Goal: Navigation & Orientation: Go to known website

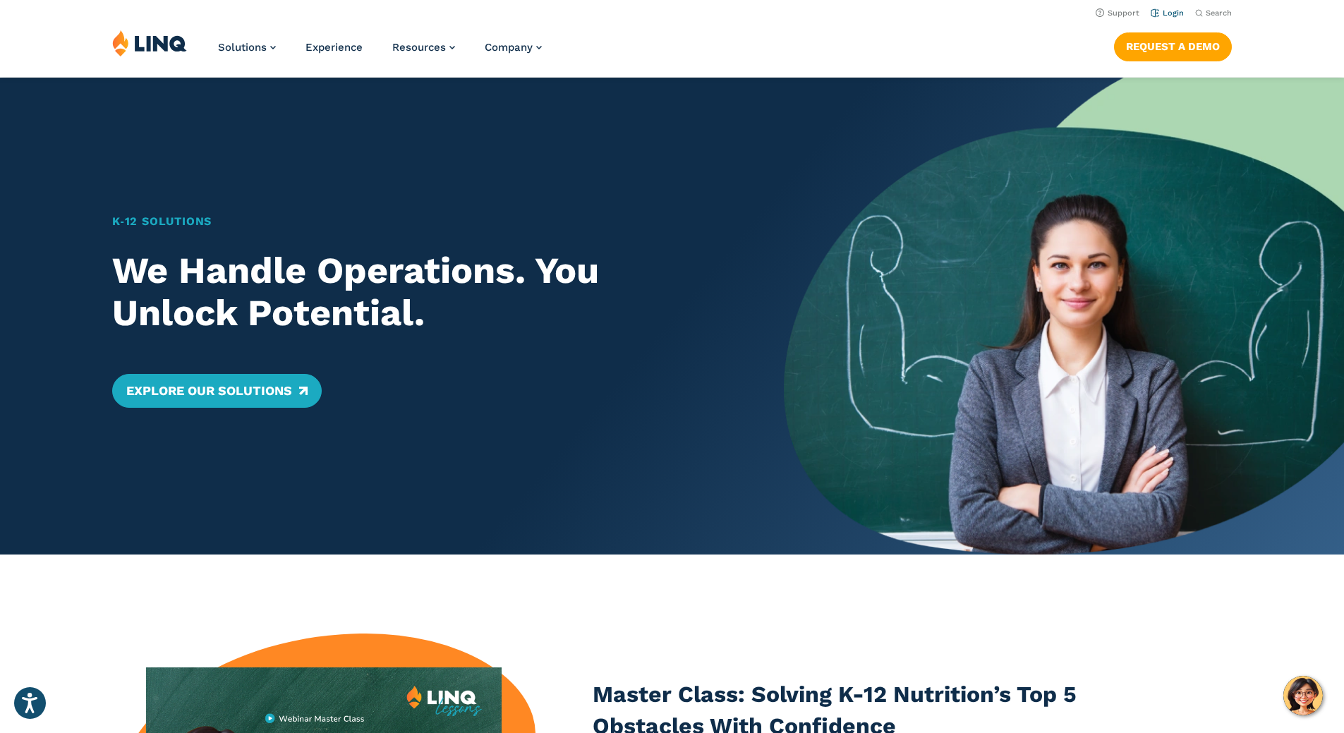
click at [1168, 8] on link "Login" at bounding box center [1167, 12] width 33 height 9
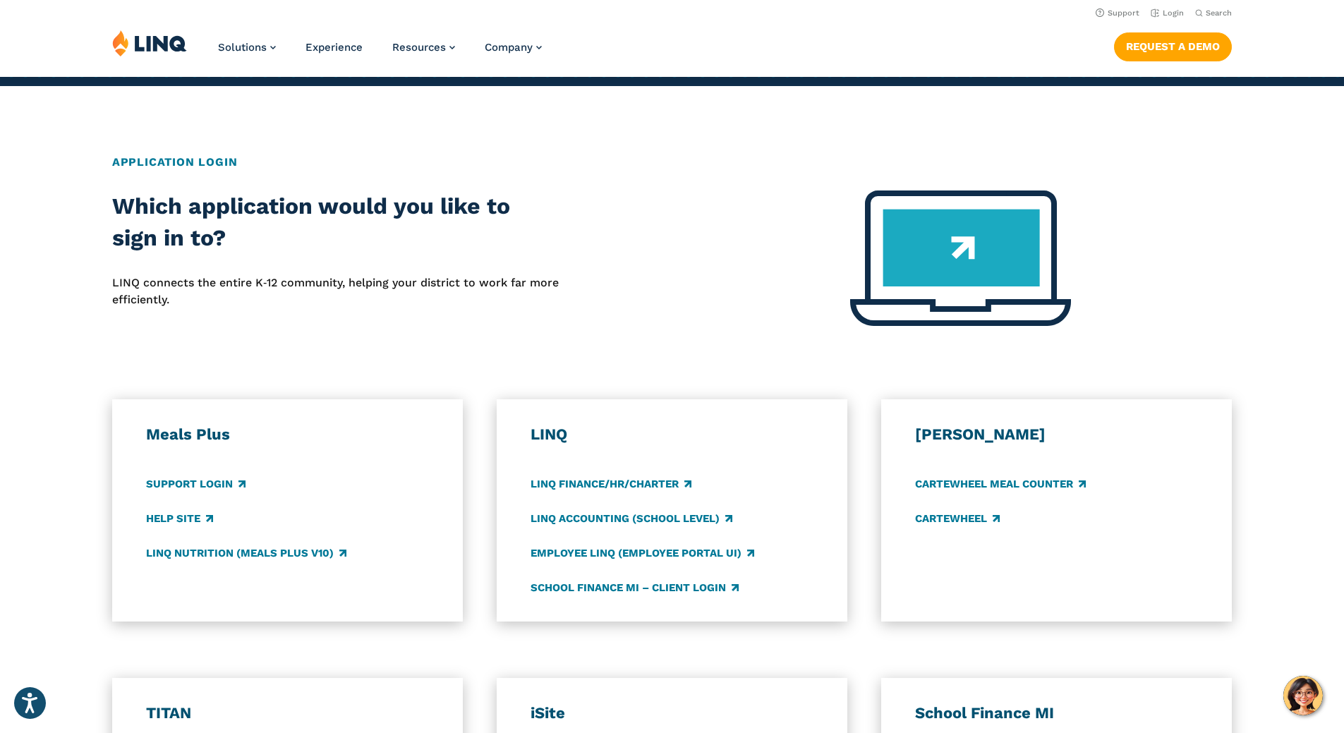
scroll to position [423, 0]
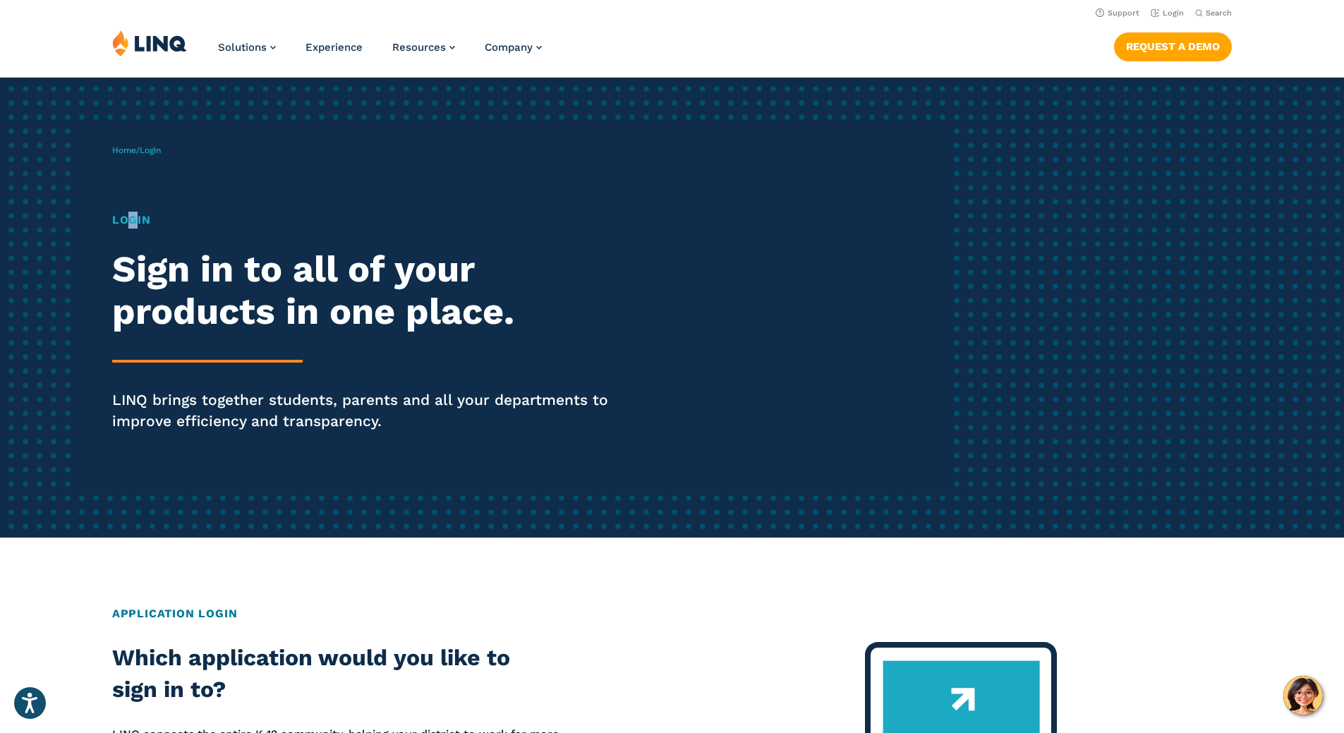
click at [125, 219] on h1 "Login" at bounding box center [371, 220] width 518 height 17
click at [1168, 12] on link "Login" at bounding box center [1167, 12] width 33 height 9
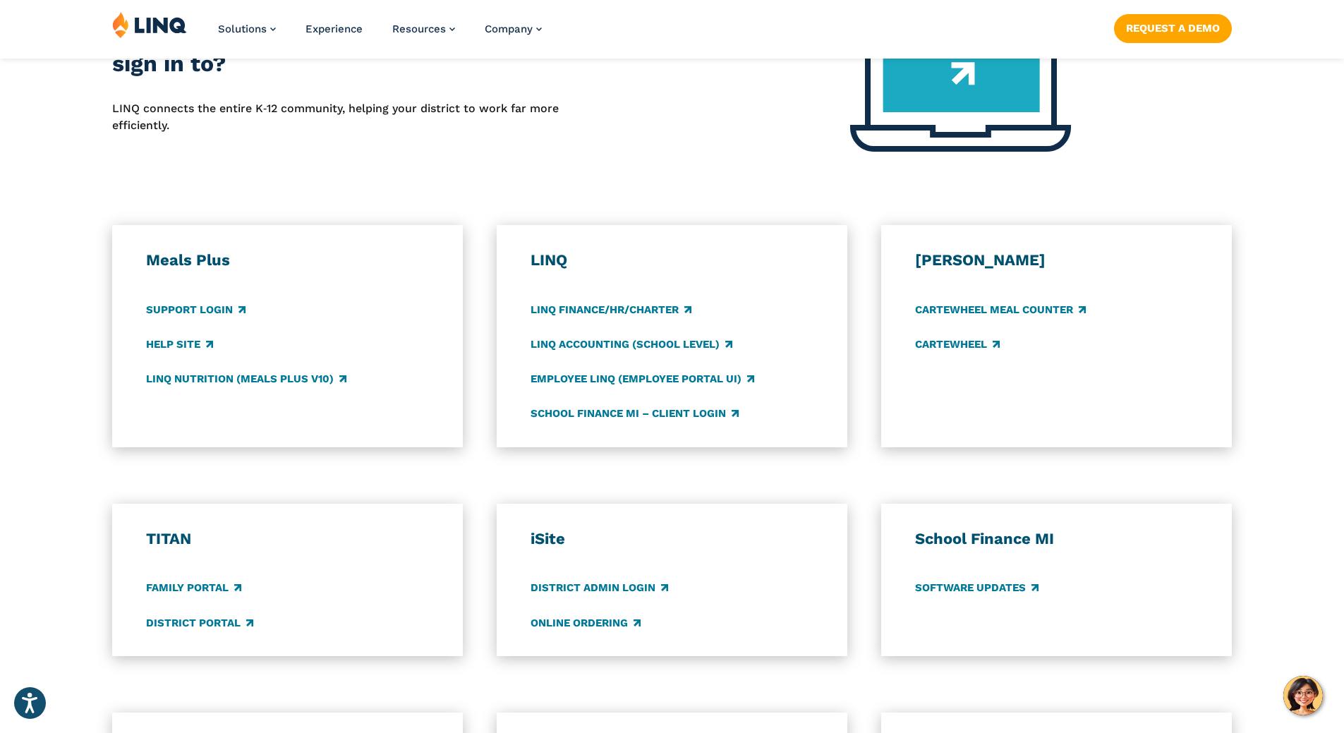
scroll to position [635, 0]
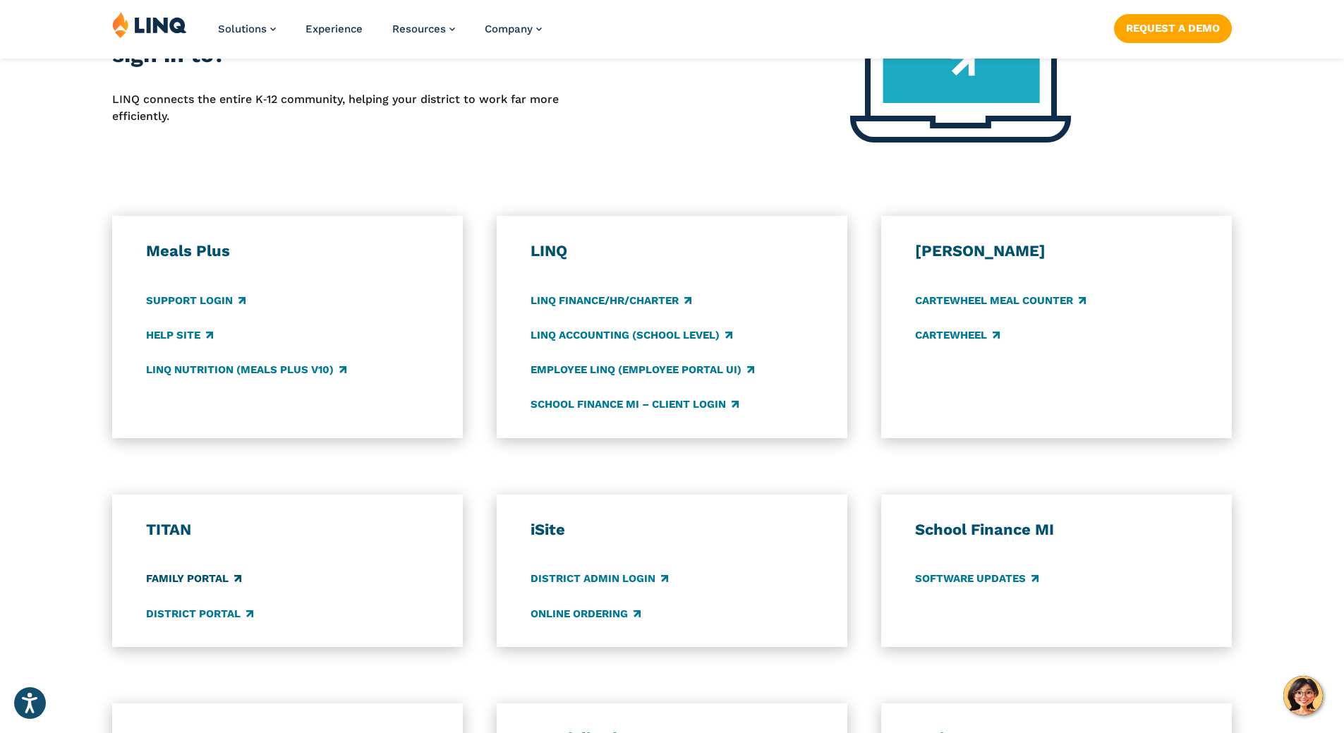
click at [183, 578] on link "Family Portal" at bounding box center [193, 579] width 95 height 16
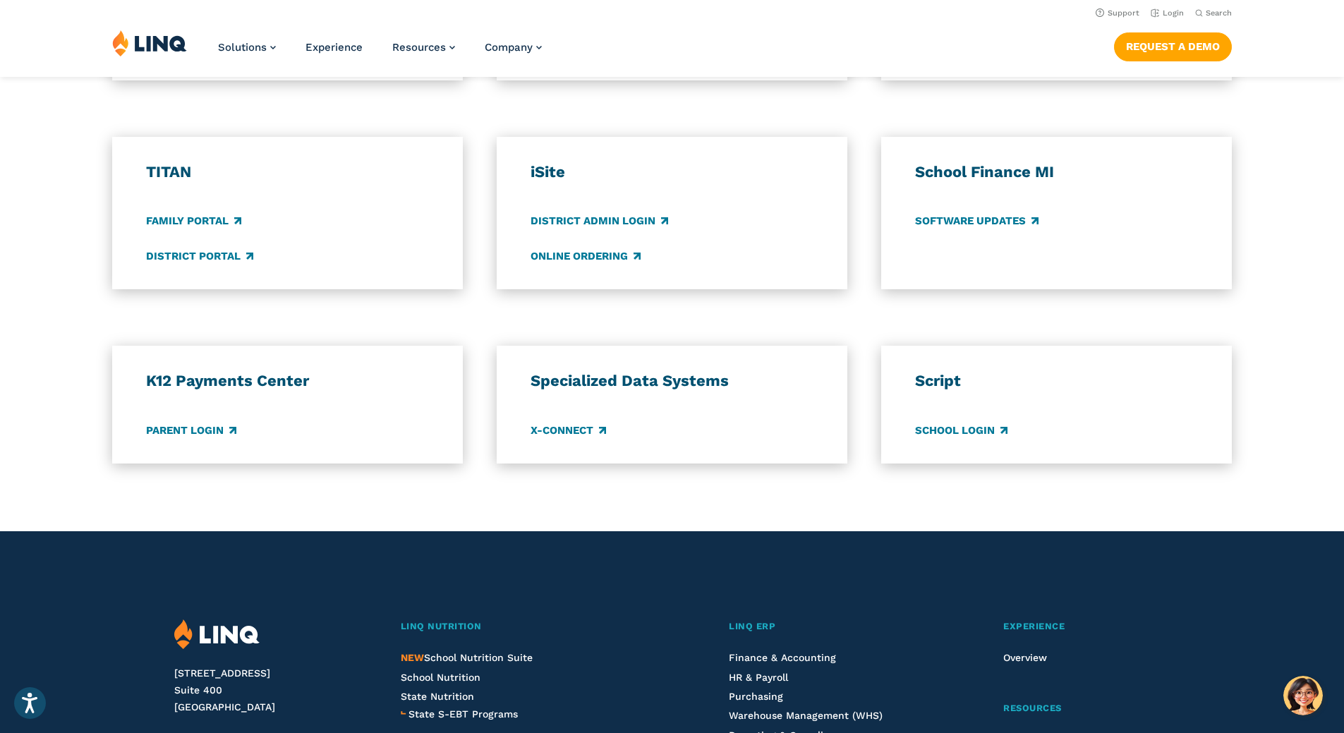
scroll to position [956, 0]
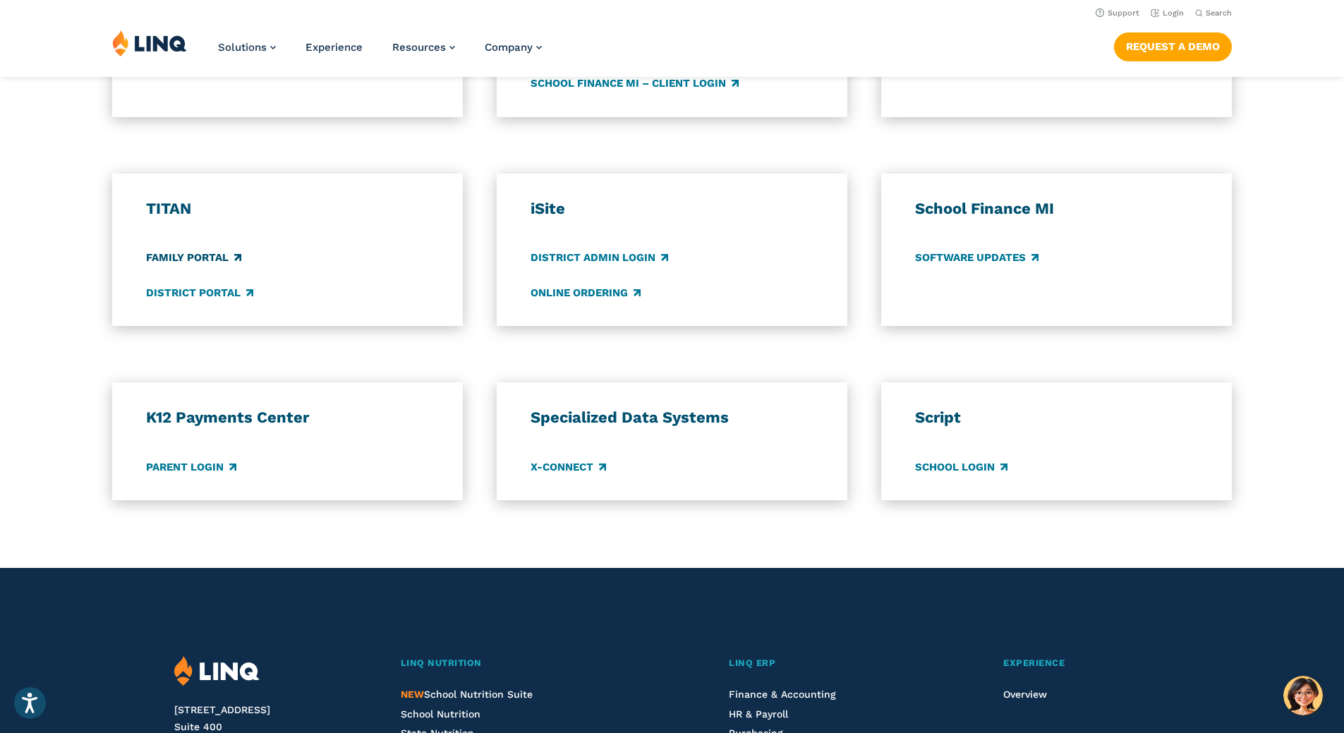
click at [185, 262] on link "Family Portal" at bounding box center [193, 258] width 95 height 16
